Goal: Transaction & Acquisition: Download file/media

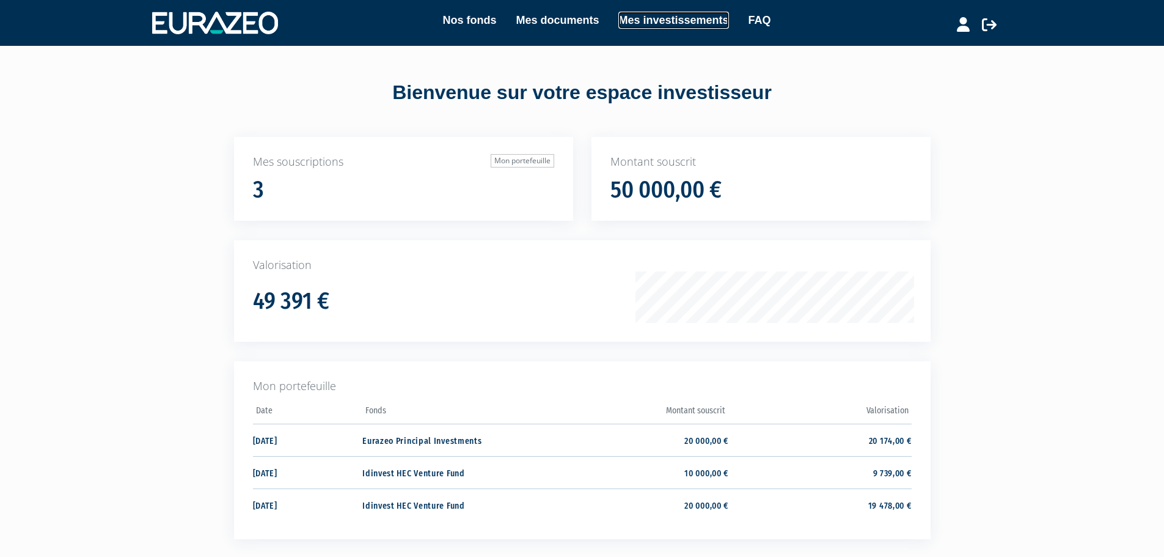
click at [632, 18] on link "Mes investissements" at bounding box center [673, 20] width 110 height 17
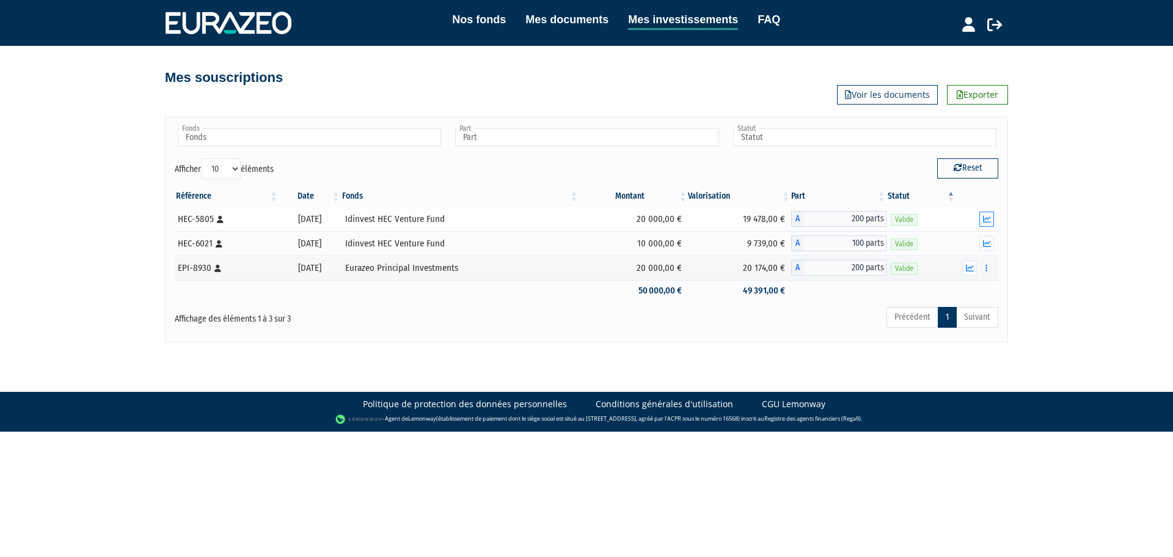
click at [981, 221] on button "button" at bounding box center [986, 218] width 15 height 15
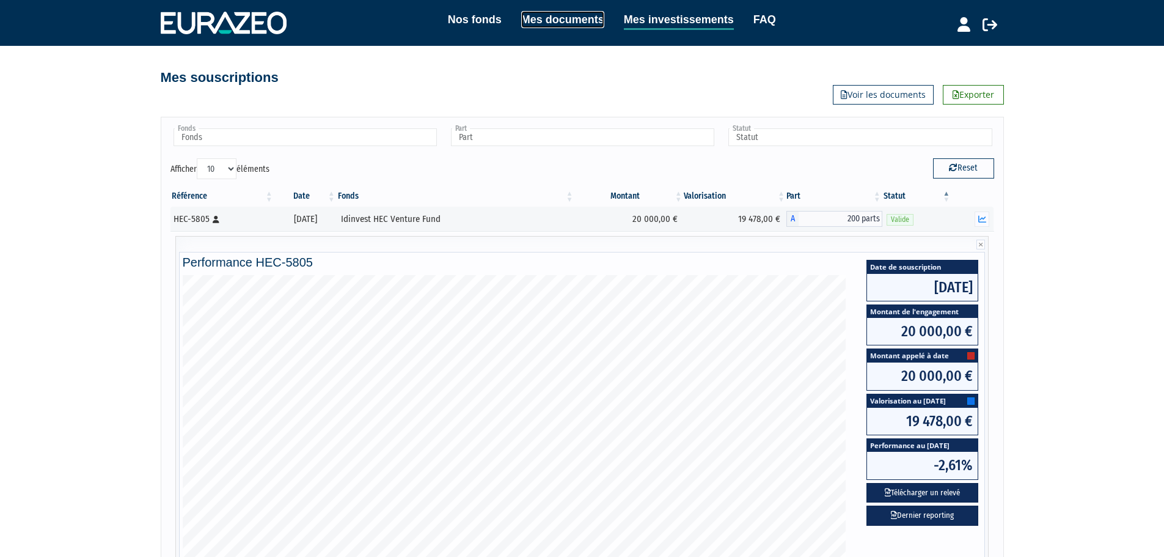
click at [577, 22] on link "Mes documents" at bounding box center [562, 19] width 83 height 17
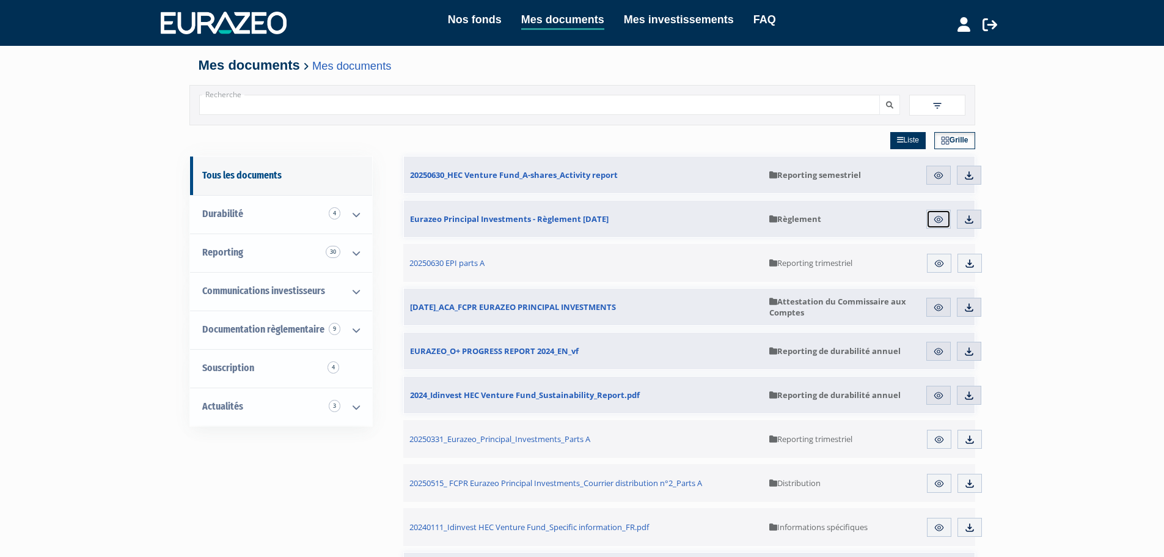
click at [936, 217] on img at bounding box center [938, 219] width 11 height 11
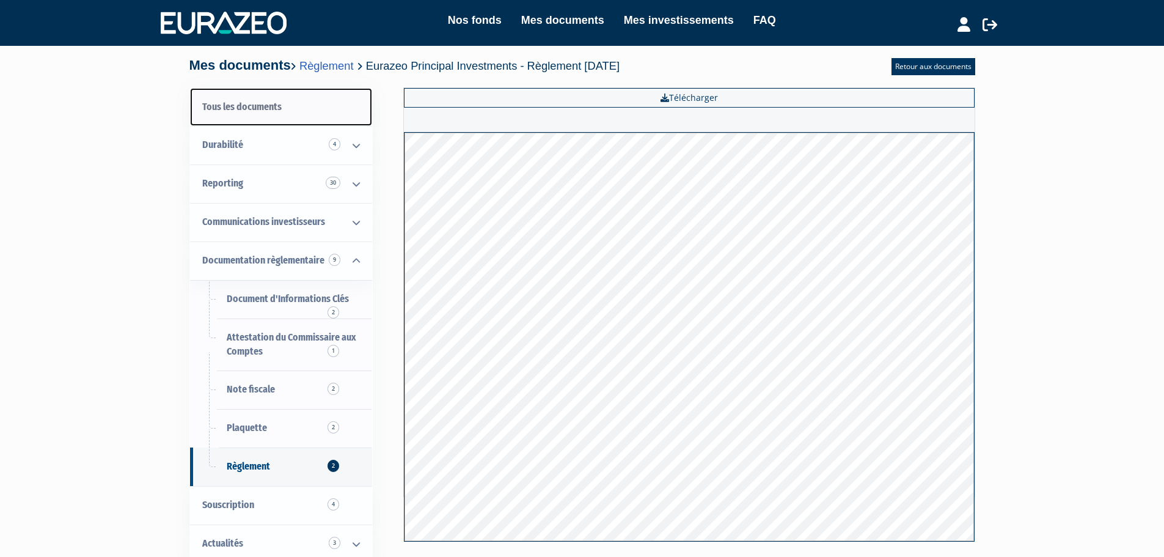
click at [244, 109] on link "Tous les documents" at bounding box center [281, 107] width 182 height 38
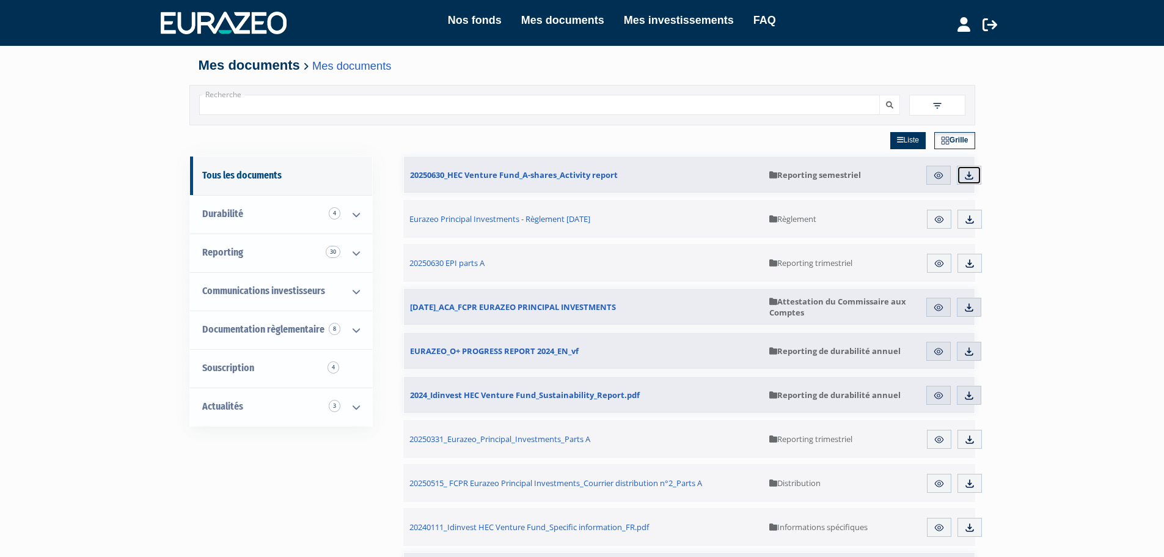
click at [970, 174] on img at bounding box center [969, 175] width 11 height 11
click at [682, 23] on link "Mes investissements" at bounding box center [679, 20] width 110 height 17
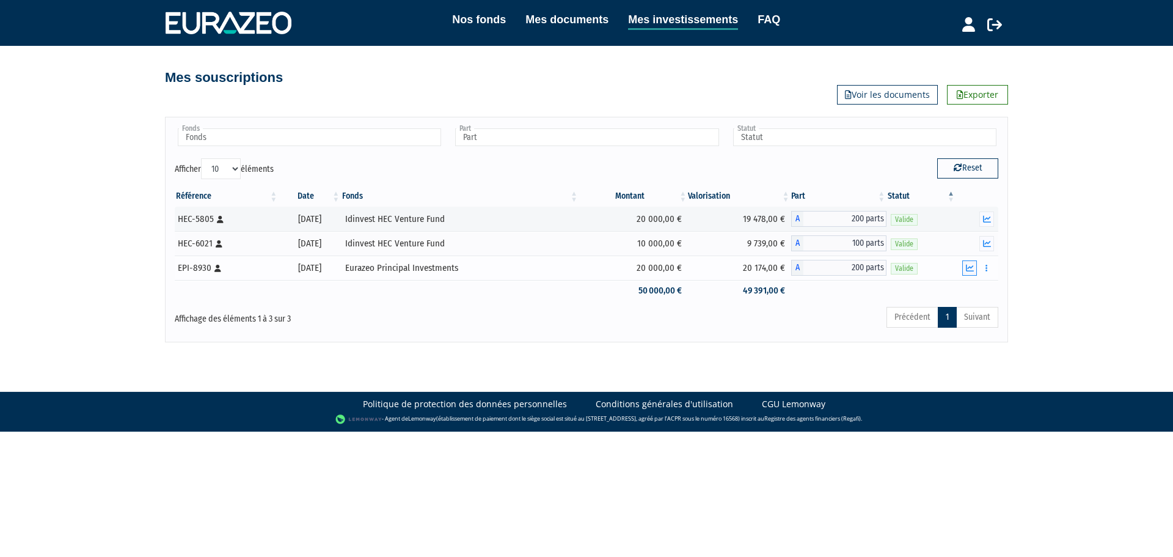
click at [970, 273] on button "button" at bounding box center [969, 267] width 15 height 15
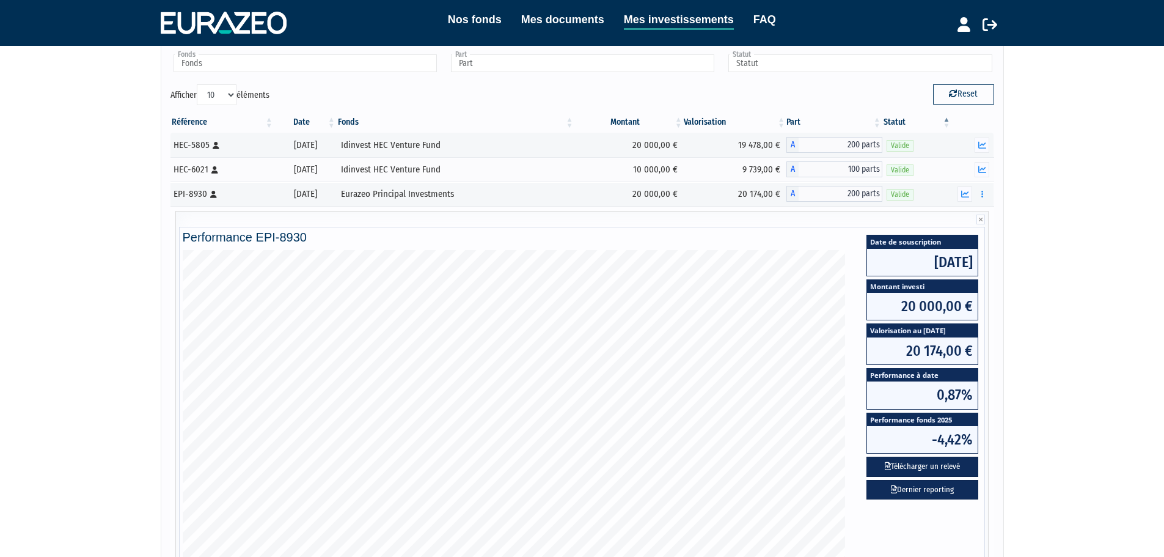
scroll to position [61, 0]
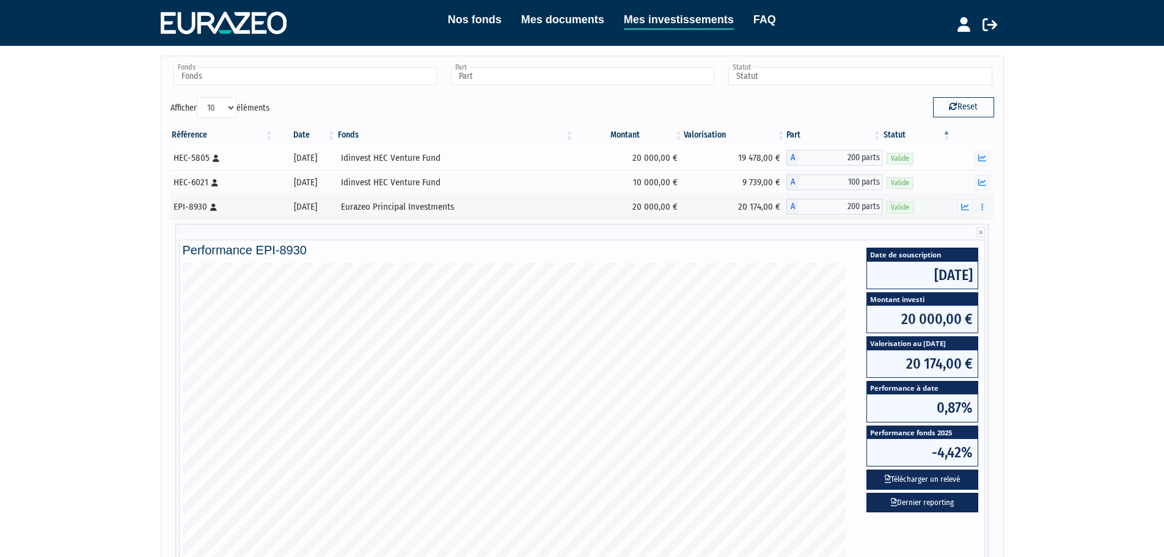
click at [965, 211] on button "button" at bounding box center [964, 206] width 15 height 15
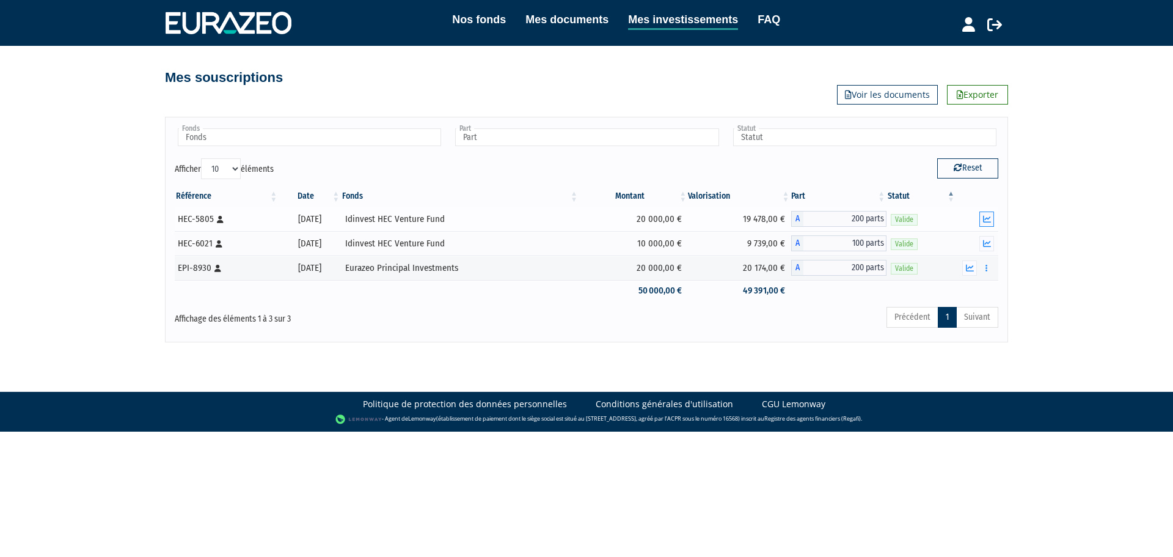
click at [990, 219] on icon "button" at bounding box center [987, 219] width 8 height 8
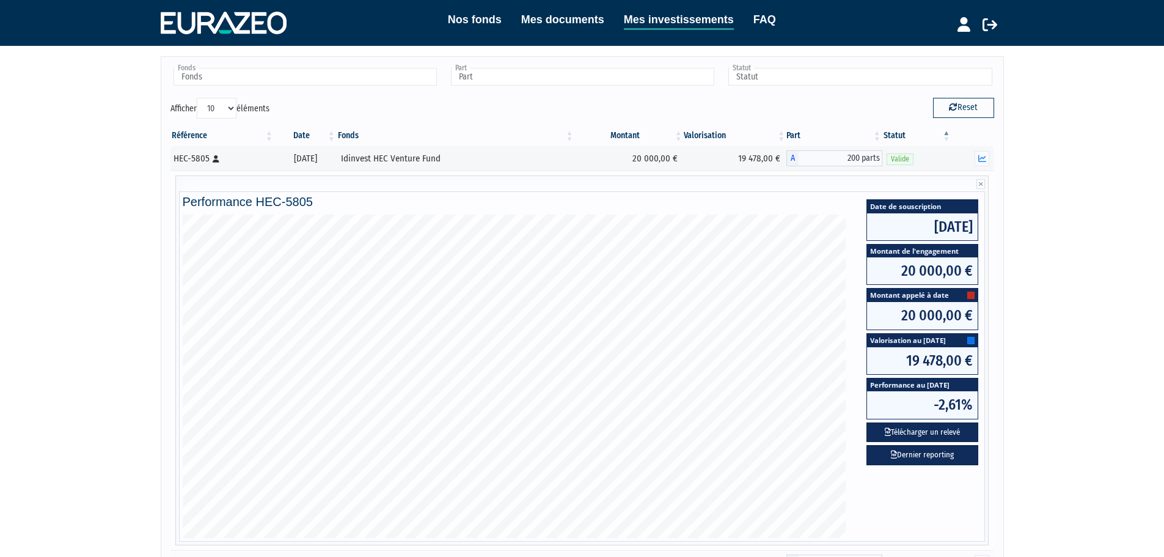
scroll to position [61, 0]
